Goal: Task Accomplishment & Management: Use online tool/utility

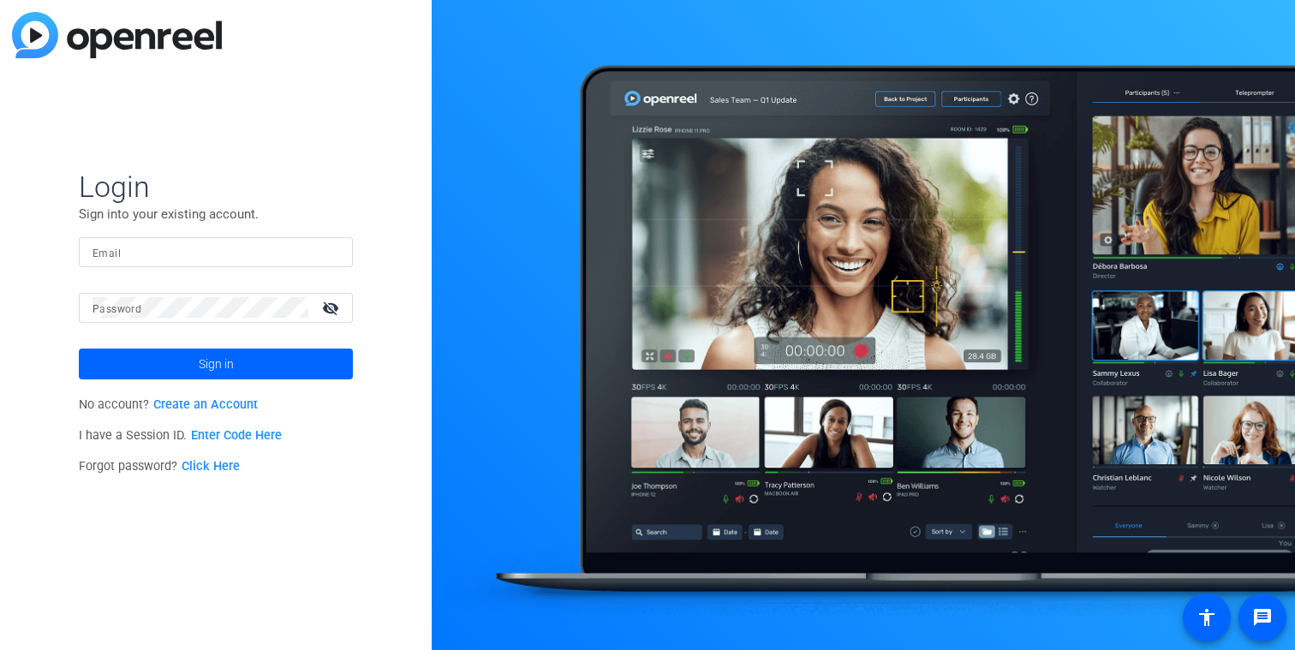
click at [122, 250] on input "Email" at bounding box center [215, 252] width 247 height 21
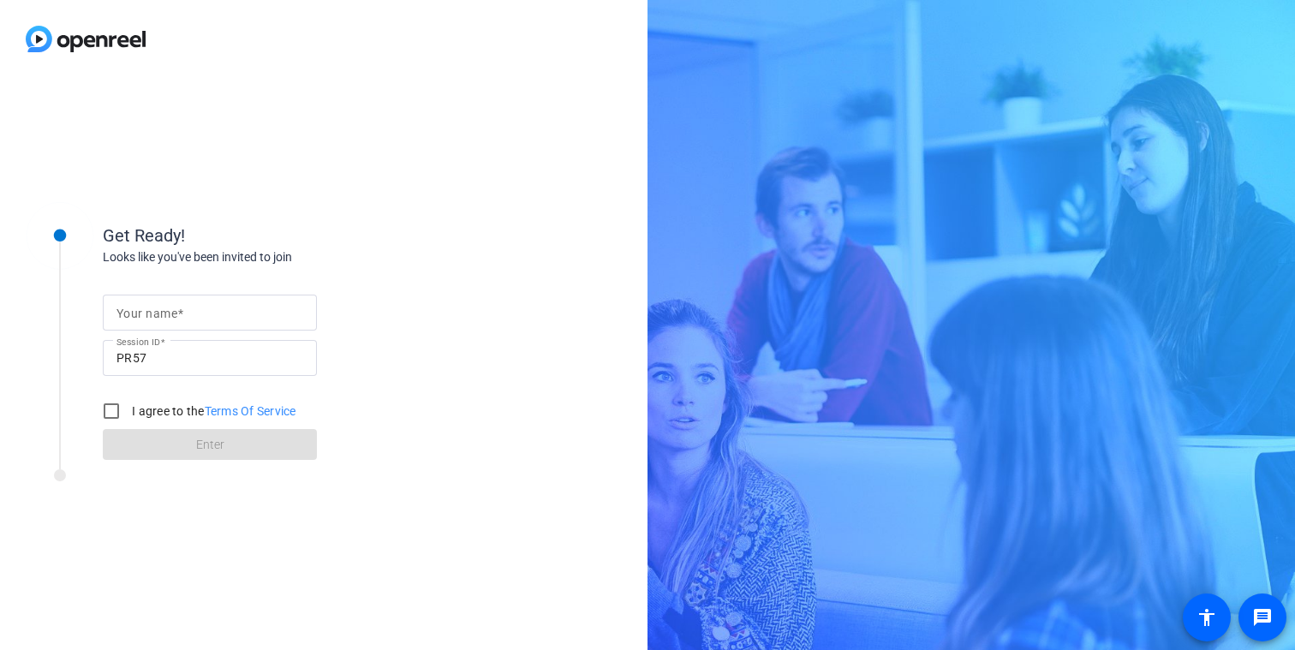
click at [141, 309] on mat-label "Your name" at bounding box center [146, 314] width 61 height 14
click at [141, 309] on input "Your name" at bounding box center [209, 312] width 187 height 21
type input "[PERSON_NAME]"
click at [114, 407] on input "I agree to the Terms Of Service" at bounding box center [111, 411] width 34 height 34
checkbox input "true"
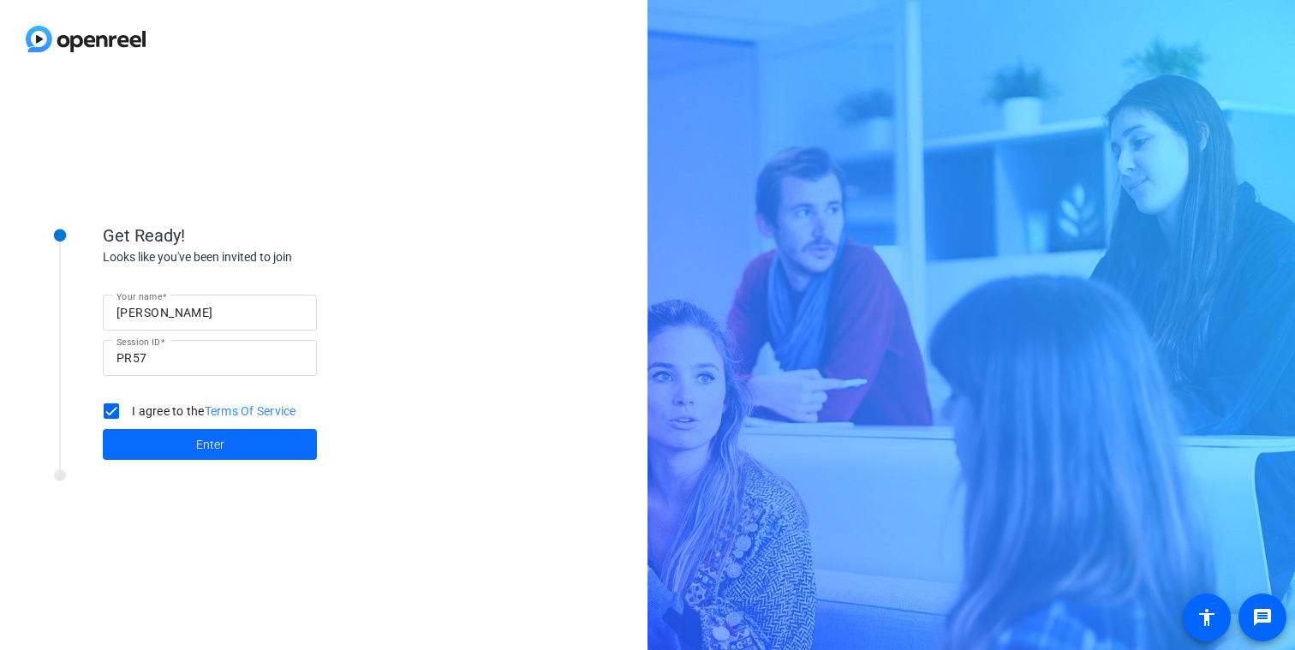
click at [162, 434] on span at bounding box center [210, 444] width 214 height 41
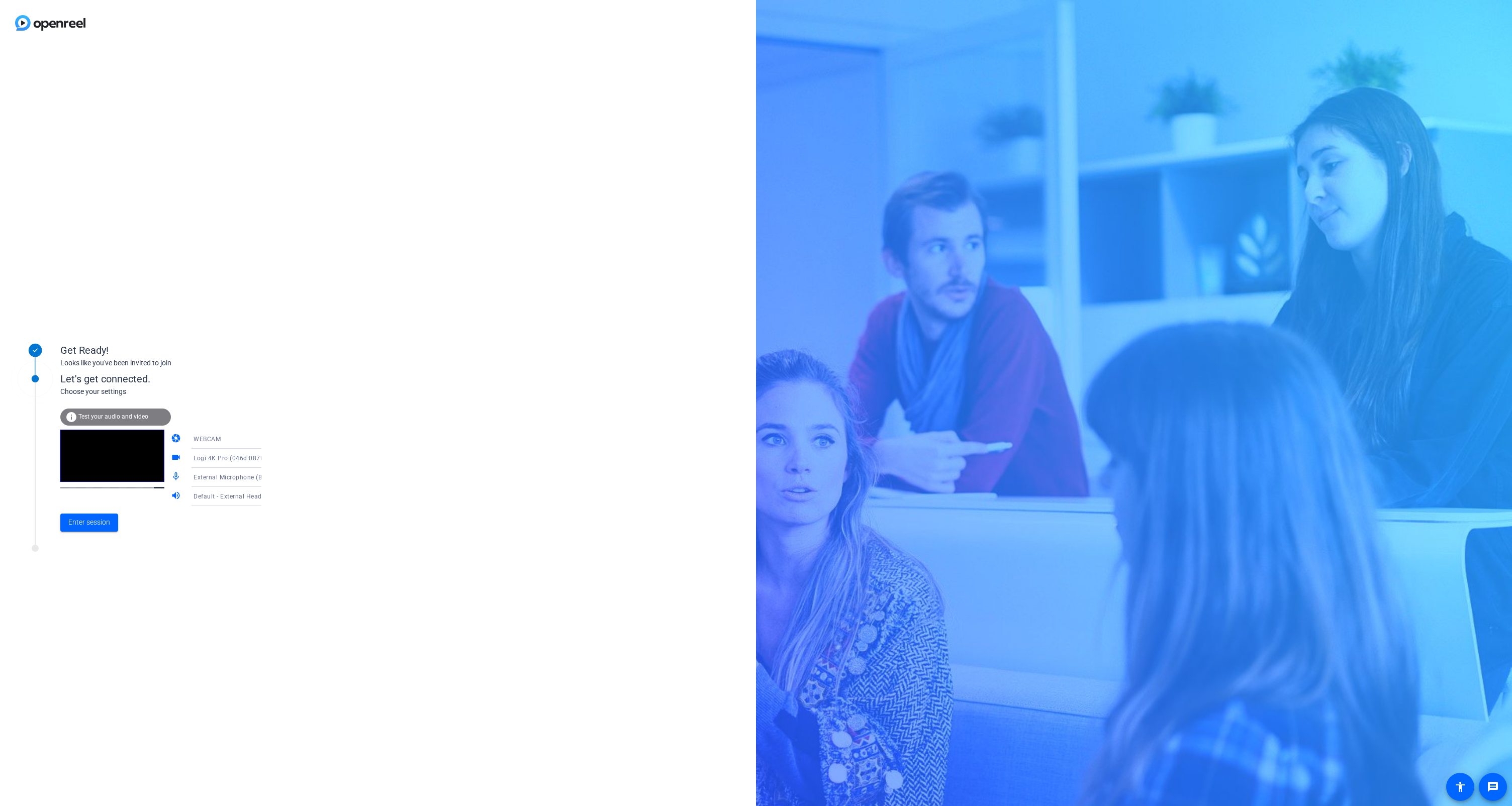
click at [122, 381] on span "Test your audio and video" at bounding box center [113, 416] width 70 height 7
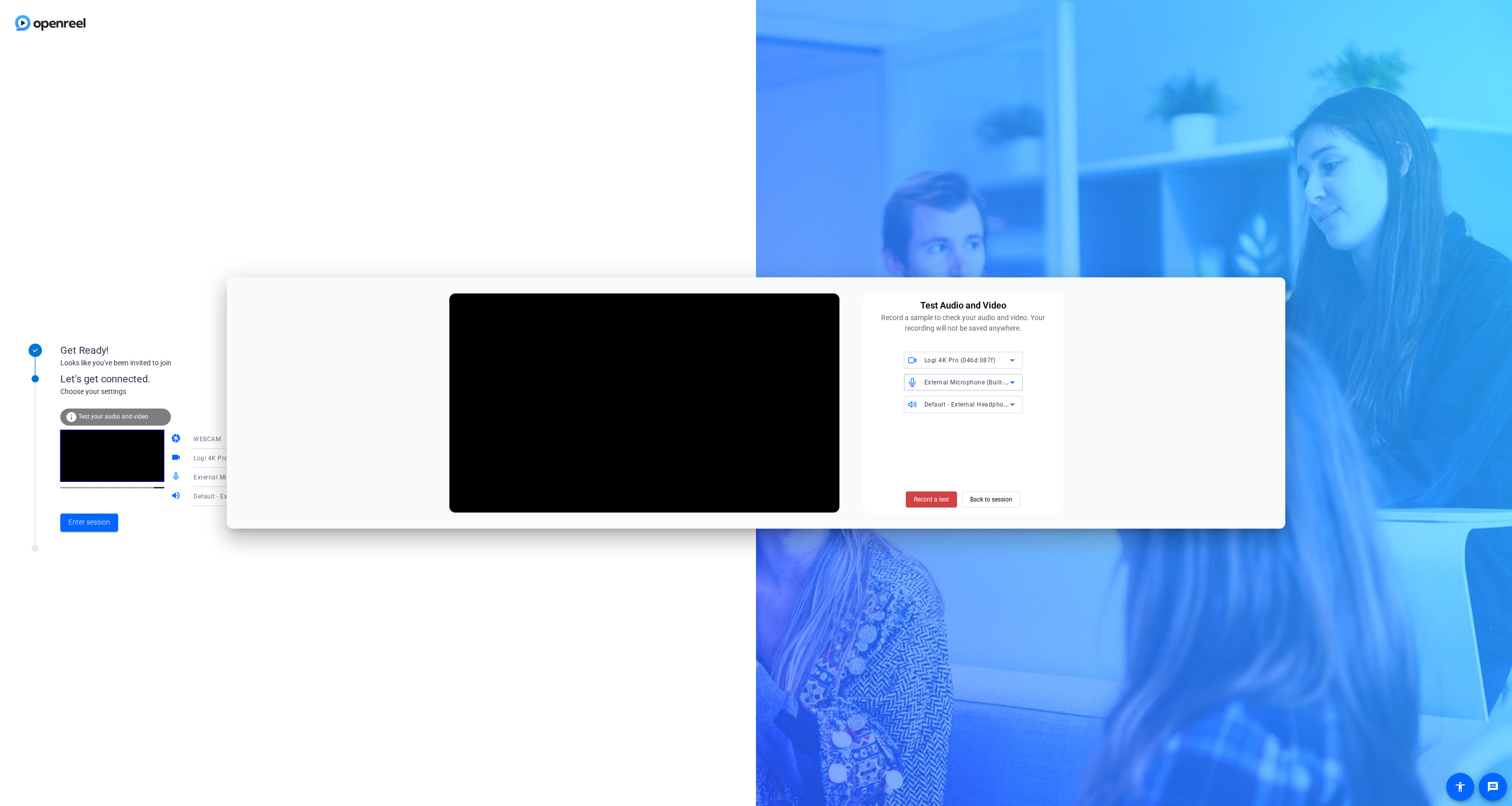
click at [760, 381] on icon at bounding box center [1012, 382] width 5 height 2
click at [760, 381] on div at bounding box center [756, 403] width 1512 height 806
click at [760, 381] on span "Record a test" at bounding box center [932, 499] width 35 height 9
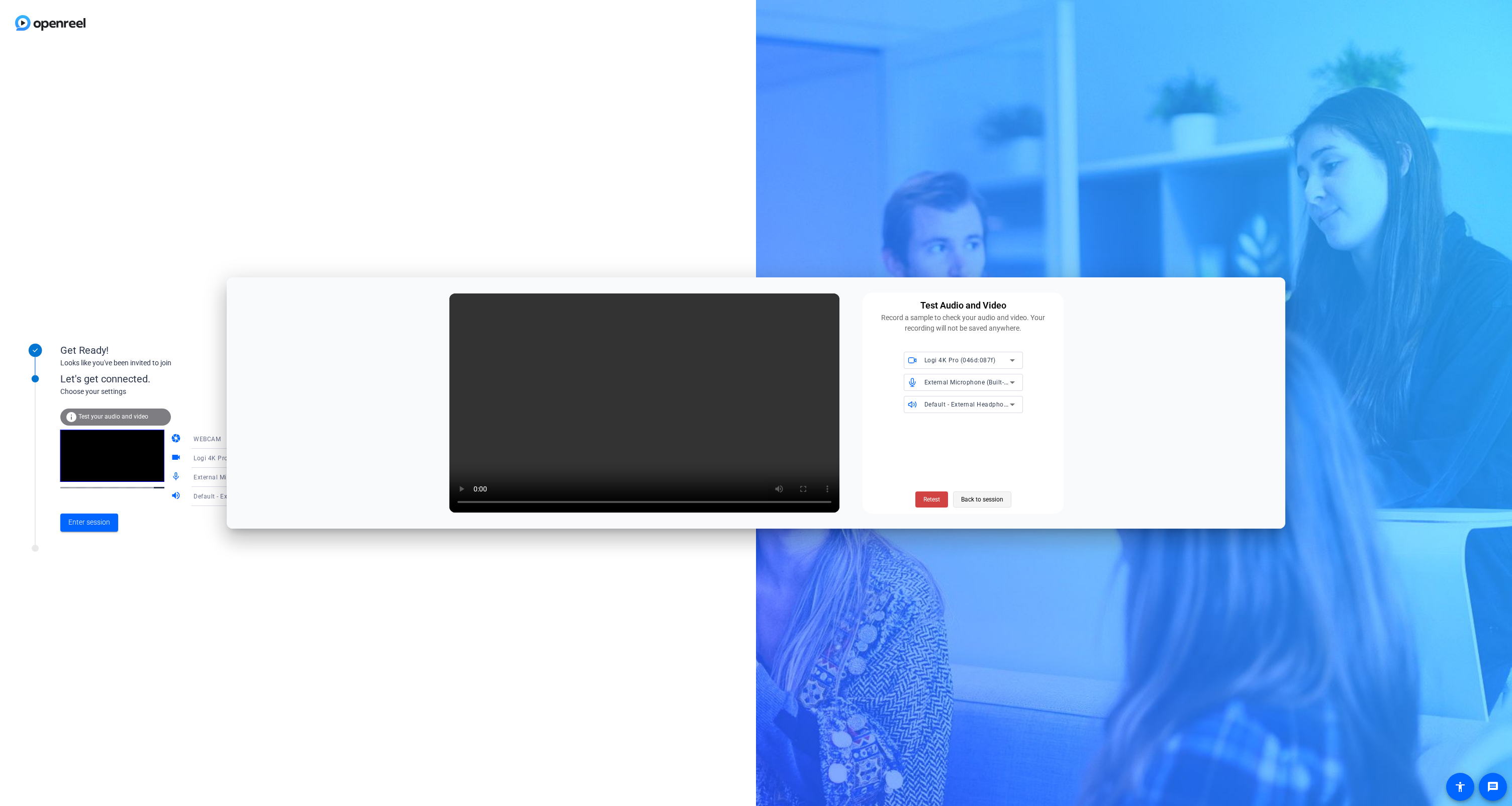
click at [760, 381] on span "Back to session" at bounding box center [982, 499] width 42 height 19
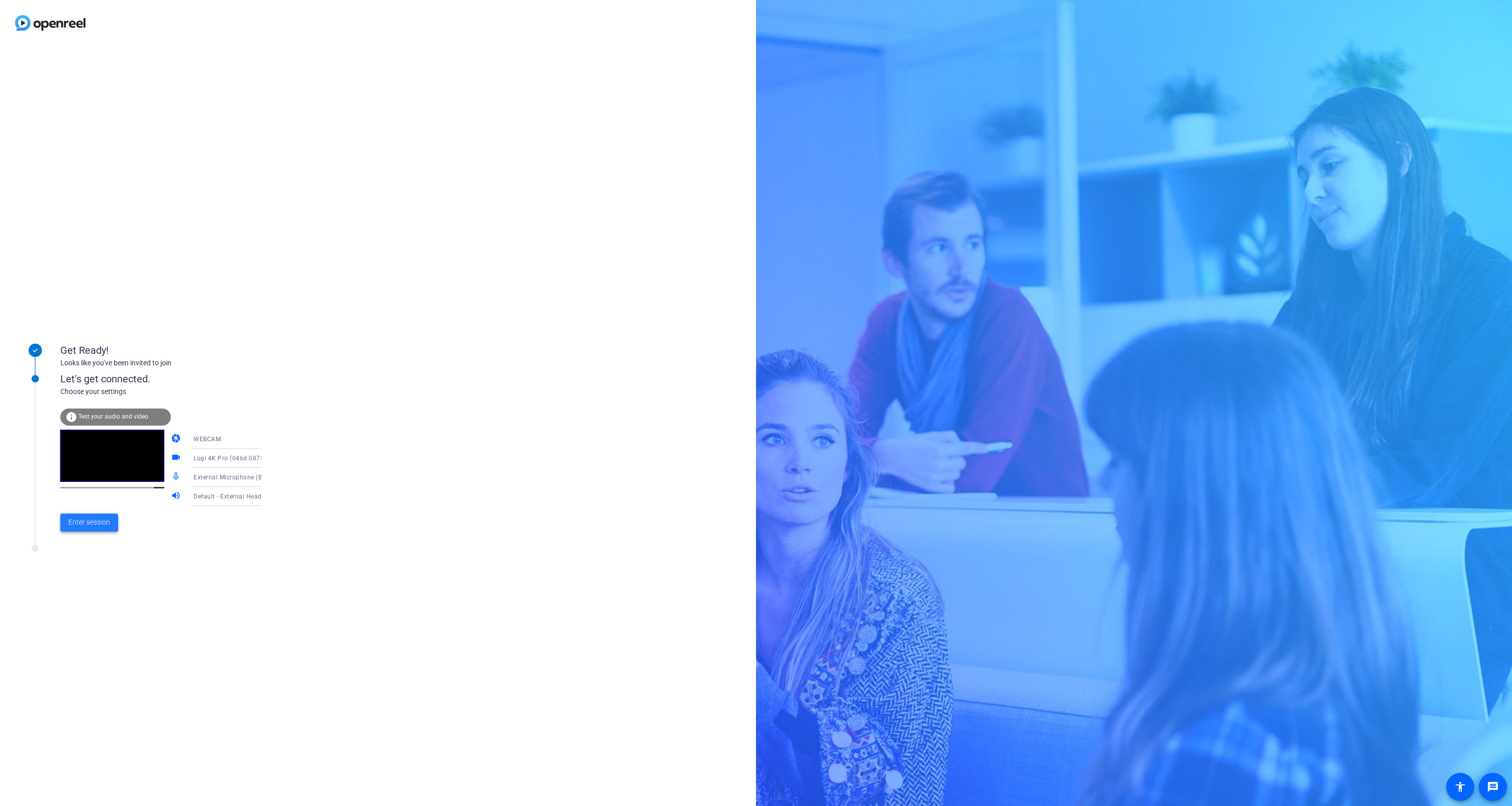
click at [90, 381] on span "Enter session" at bounding box center [89, 522] width 42 height 11
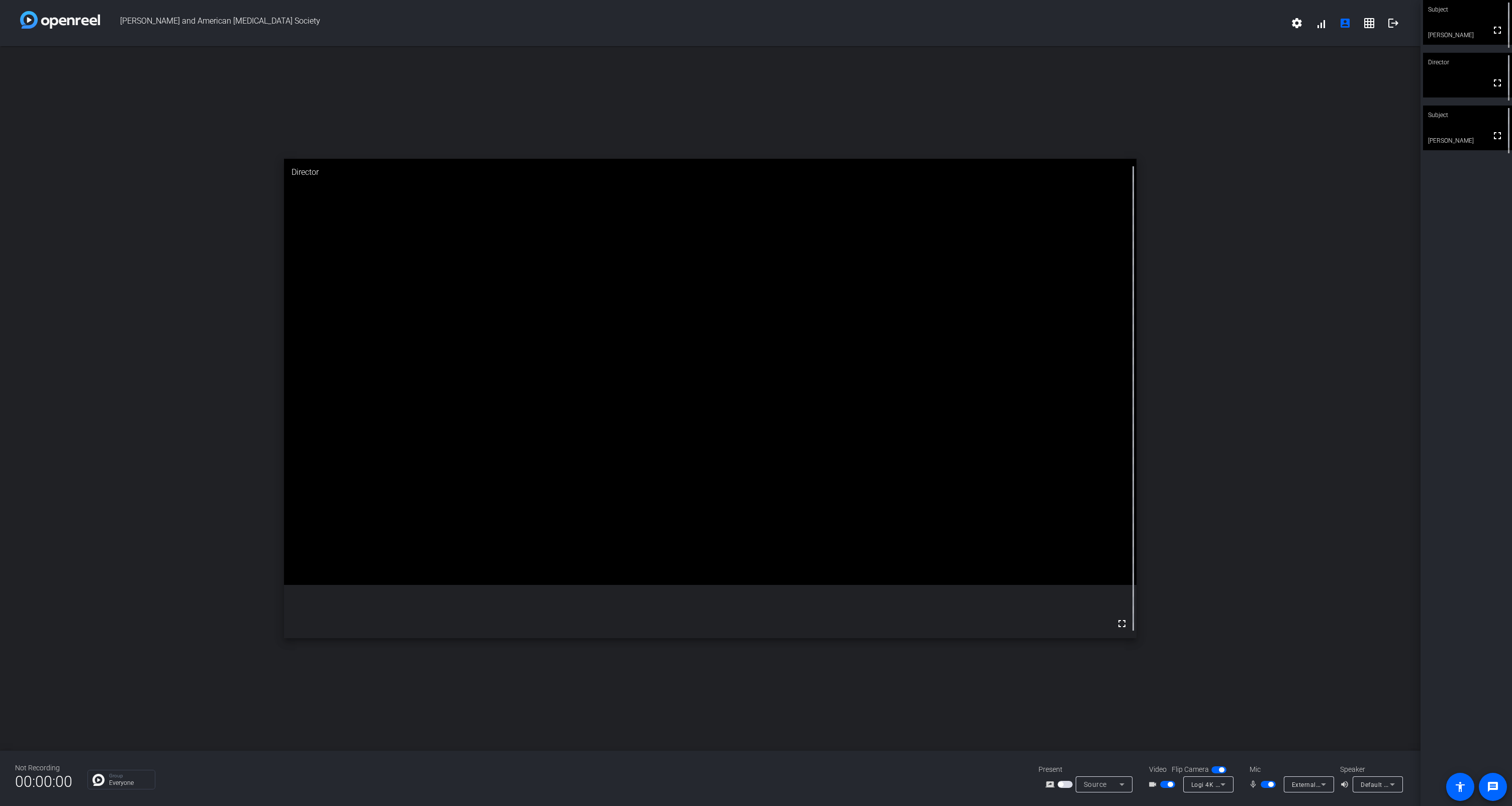
click at [760, 381] on icon at bounding box center [1392, 784] width 12 height 12
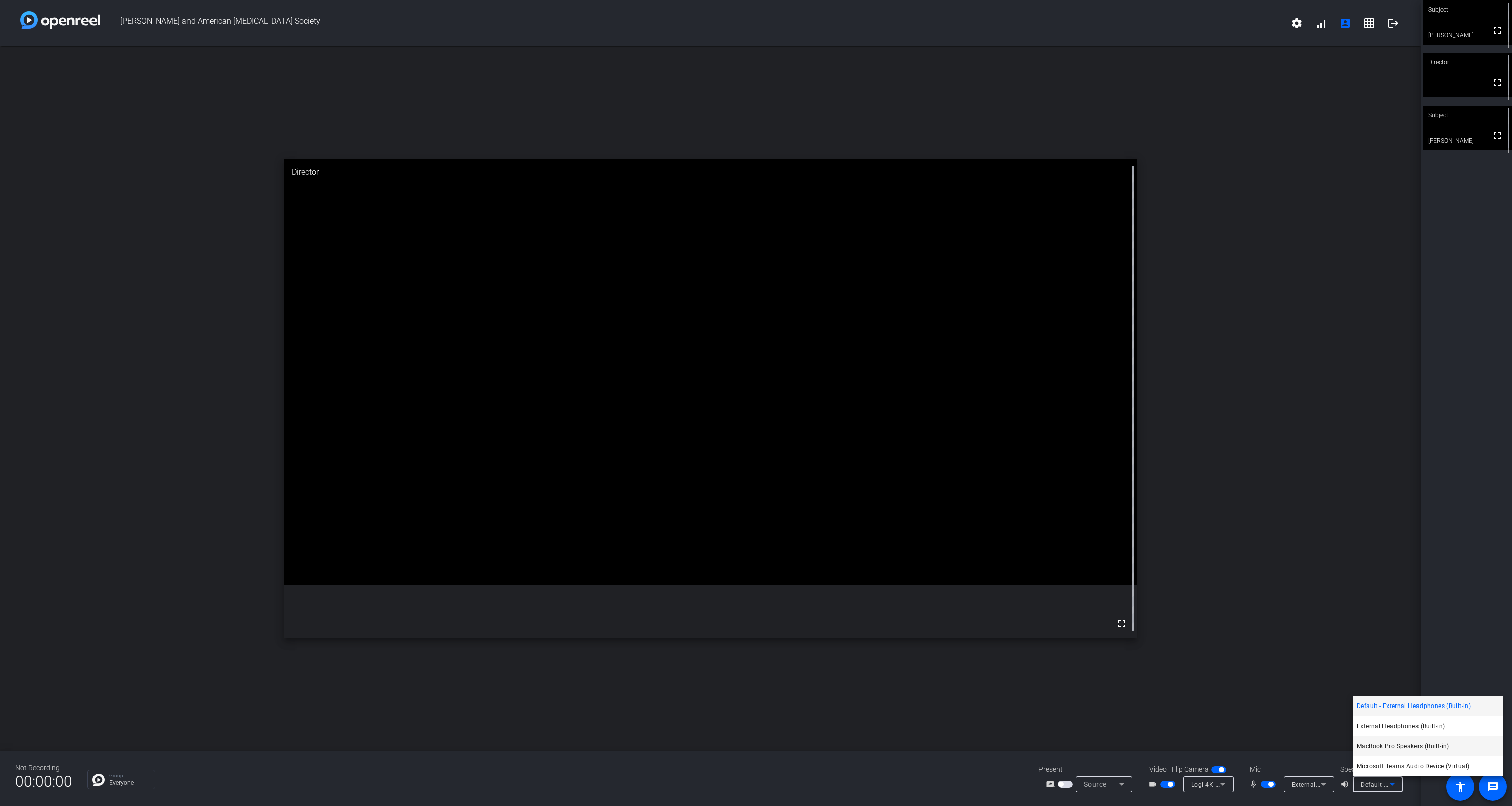
click at [760, 381] on span "MacBook Pro Speakers (Built-in)" at bounding box center [1403, 746] width 93 height 12
